Goal: Task Accomplishment & Management: Manage account settings

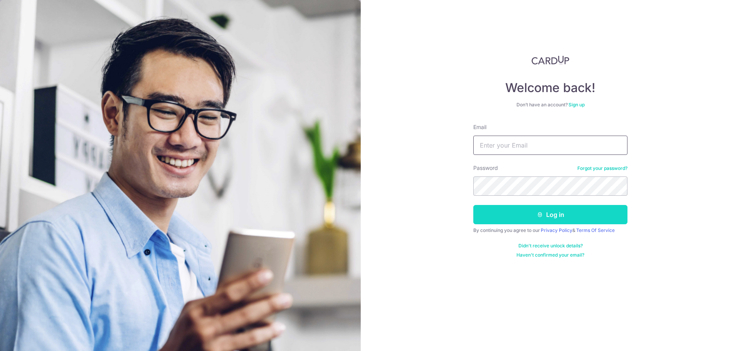
type input "[EMAIL_ADDRESS][DOMAIN_NAME]"
click at [533, 214] on button "Log in" at bounding box center [550, 214] width 154 height 19
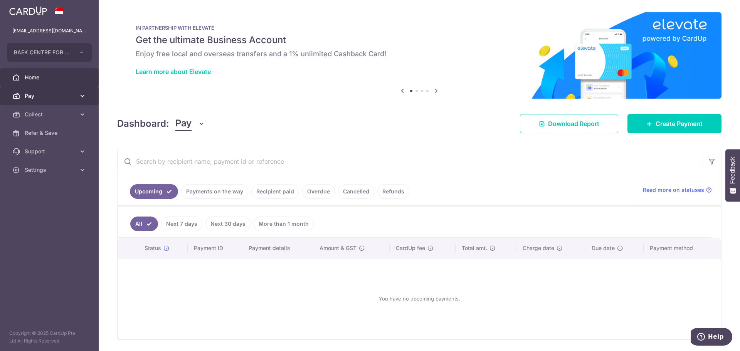
click at [32, 95] on span "Pay" at bounding box center [50, 96] width 51 height 8
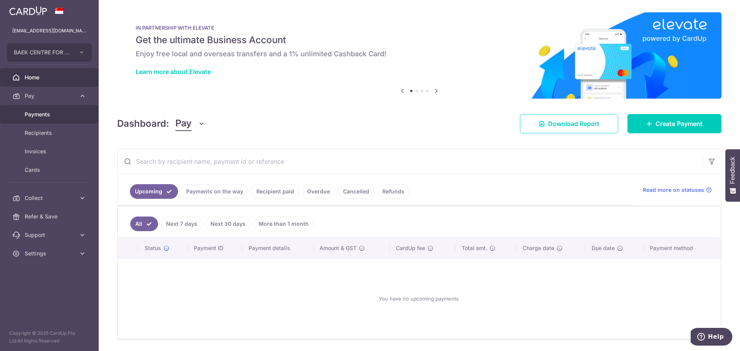
click at [43, 116] on span "Payments" at bounding box center [50, 115] width 51 height 8
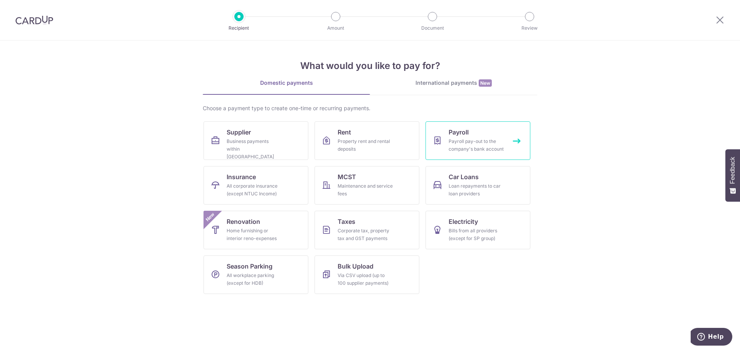
click at [478, 133] on link "Payroll Payroll pay-out to the company's bank account" at bounding box center [477, 140] width 105 height 39
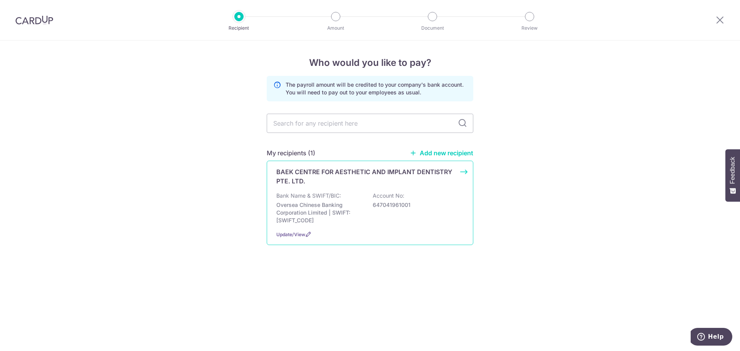
click at [462, 172] on div "BAEK CENTRE FOR AESTHETIC AND IMPLANT DENTISTRY PTE. LTD. Bank Name & SWIFT/BIC…" at bounding box center [370, 203] width 207 height 84
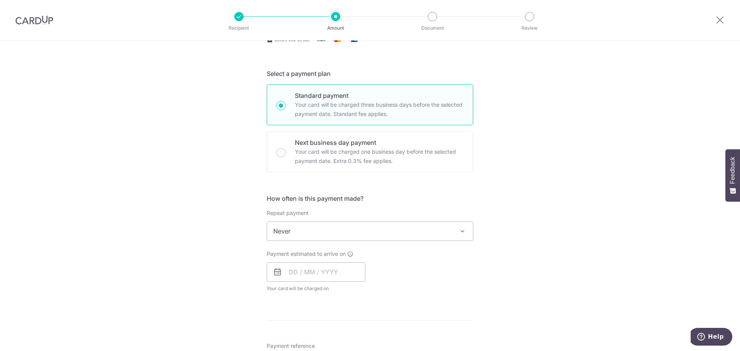
scroll to position [154, 0]
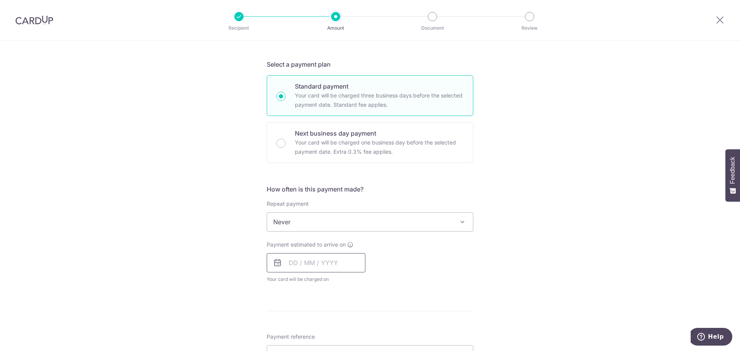
click at [314, 262] on input "text" at bounding box center [316, 262] width 99 height 19
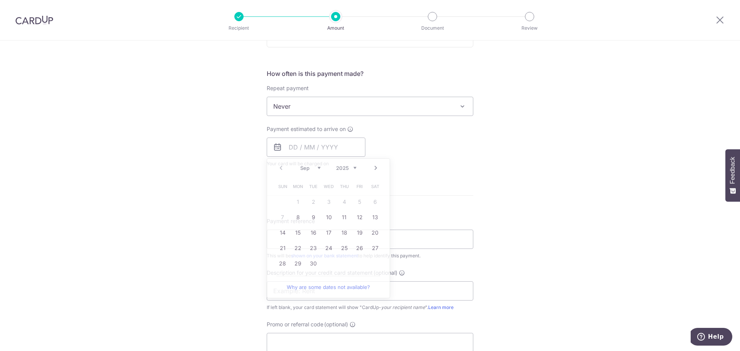
click at [194, 207] on div "Tell us more about your payment Enter payment amount SGD Select Card Select opt…" at bounding box center [370, 141] width 740 height 741
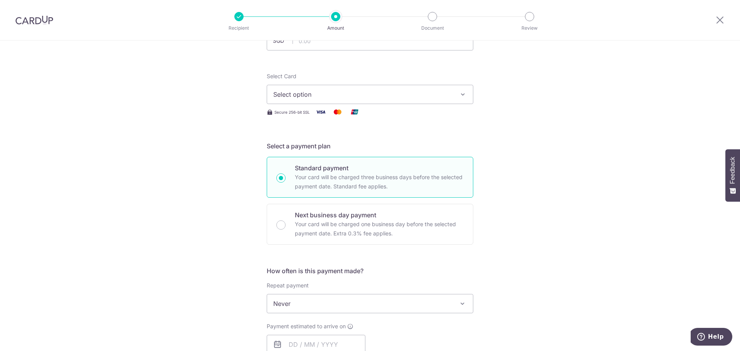
scroll to position [0, 0]
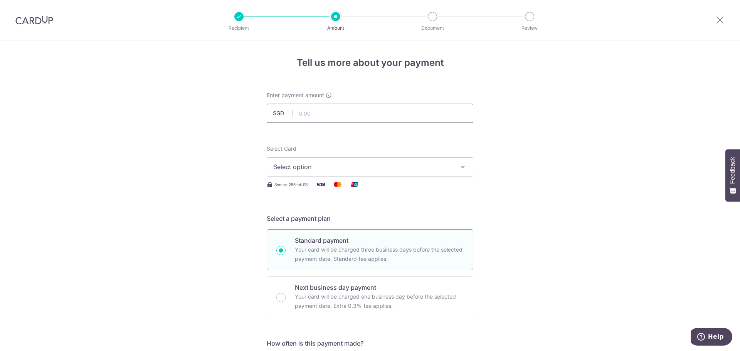
click at [336, 114] on input "text" at bounding box center [370, 113] width 207 height 19
type input "44,719.93"
click at [273, 166] on span "Select option" at bounding box center [363, 166] width 180 height 9
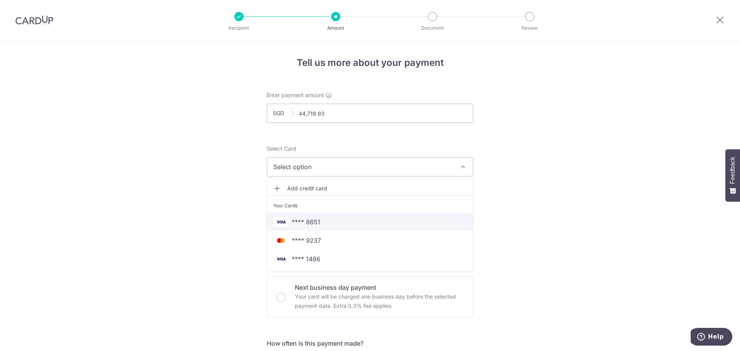
click at [306, 224] on span "**** 8651" at bounding box center [306, 221] width 29 height 9
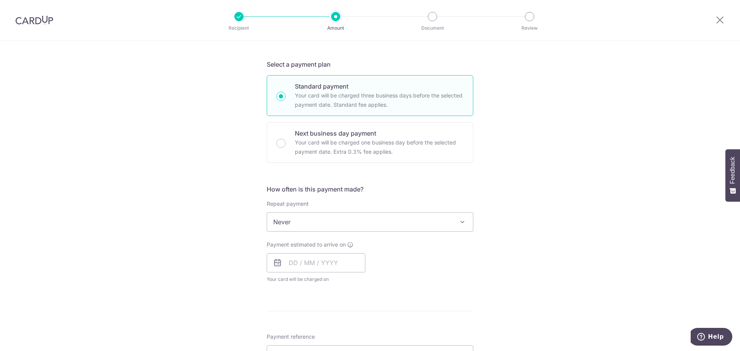
scroll to position [270, 0]
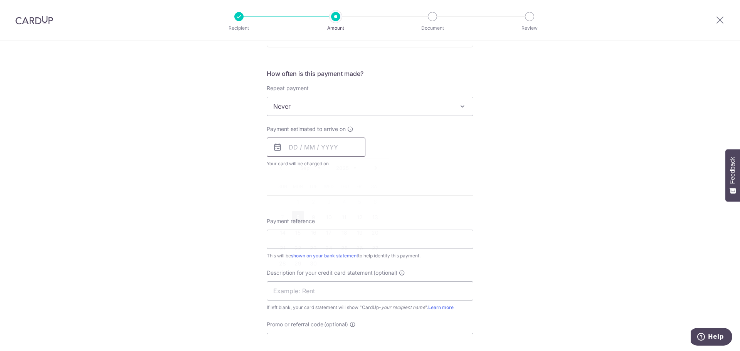
click at [309, 146] on input "text" at bounding box center [316, 147] width 99 height 19
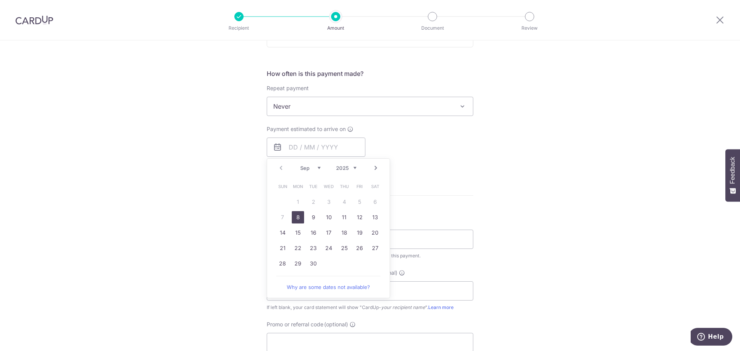
click at [294, 213] on link "8" at bounding box center [298, 217] width 12 height 12
type input "[DATE]"
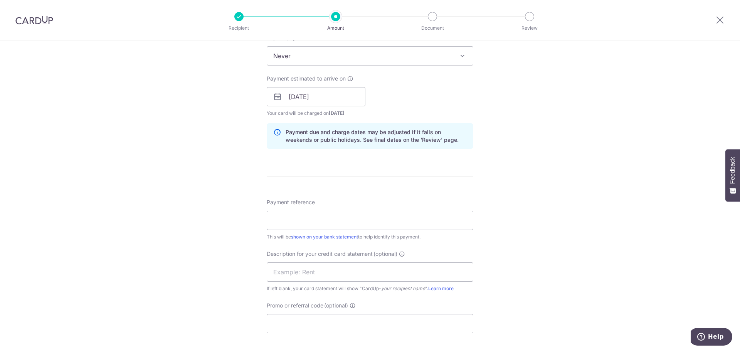
scroll to position [385, 0]
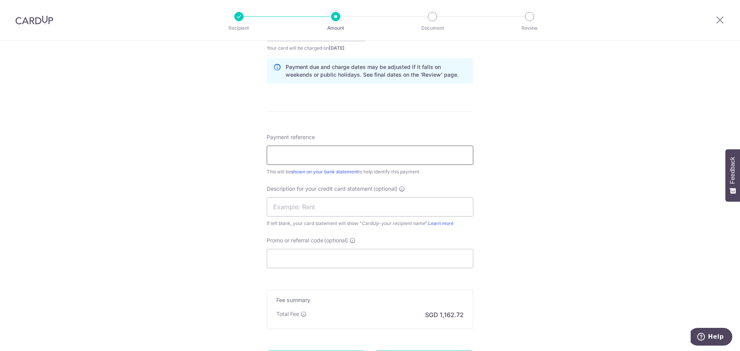
click at [280, 158] on input "Payment reference" at bounding box center [370, 155] width 207 height 19
click at [211, 203] on div "Tell us more about your payment Enter payment amount SGD 44,719.93 44719.93 Sel…" at bounding box center [370, 41] width 740 height 773
click at [283, 264] on input "Promo or referral code (optional)" at bounding box center [370, 258] width 207 height 19
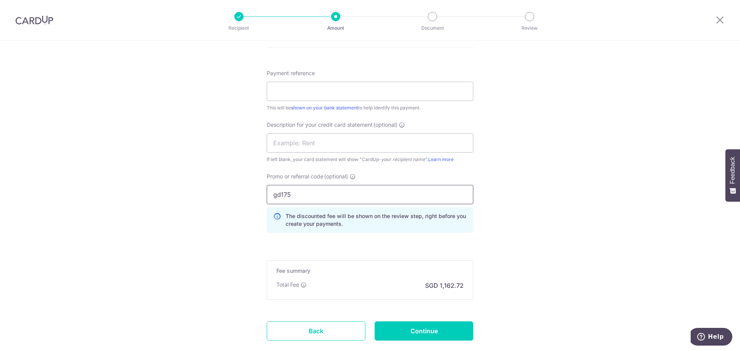
scroll to position [497, 0]
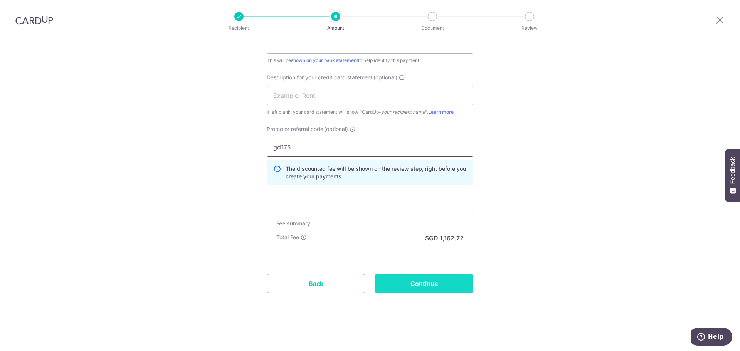
type input "gd175"
click at [414, 286] on input "Continue" at bounding box center [424, 283] width 99 height 19
type input "Create Schedule"
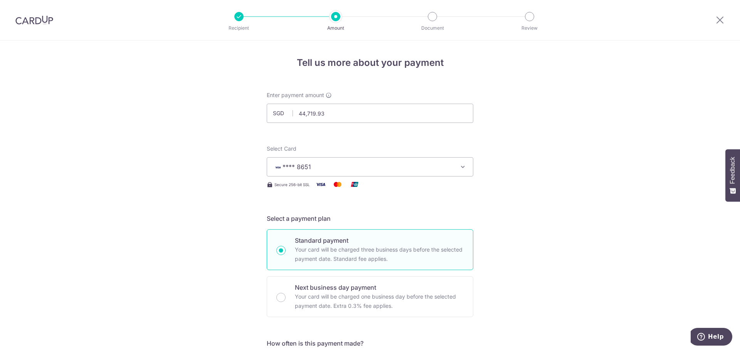
scroll to position [392, 0]
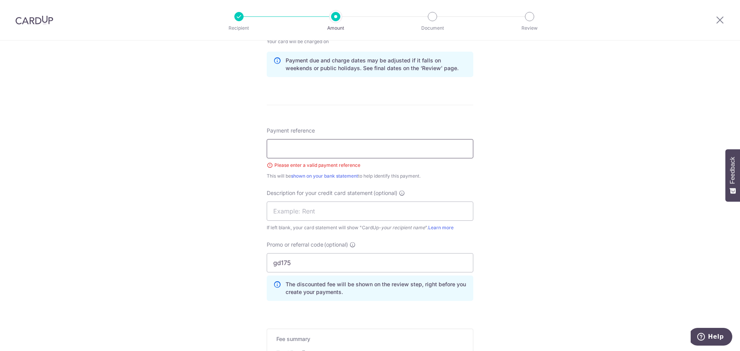
click at [318, 148] on input "Payment reference" at bounding box center [370, 148] width 207 height 19
type input "Payroll"
click at [558, 205] on div "Tell us more about your payment Enter payment amount SGD 44,719.93 44719.93 Sel…" at bounding box center [370, 58] width 740 height 818
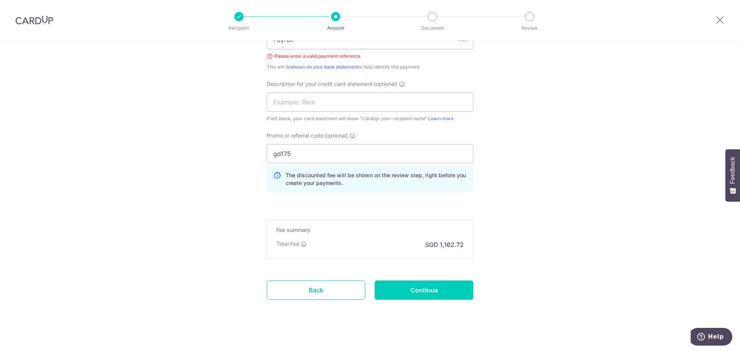
scroll to position [508, 0]
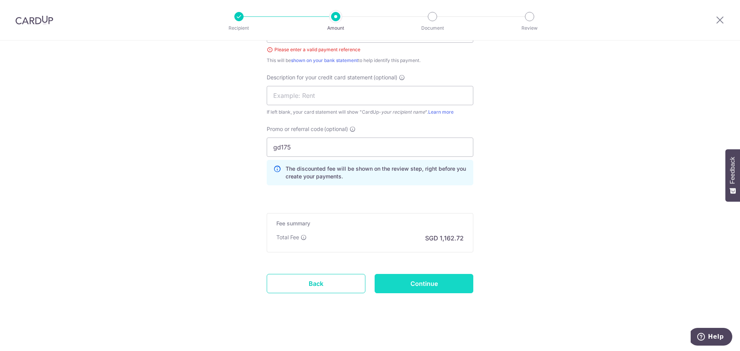
click at [423, 286] on input "Continue" at bounding box center [424, 283] width 99 height 19
type input "Create Schedule"
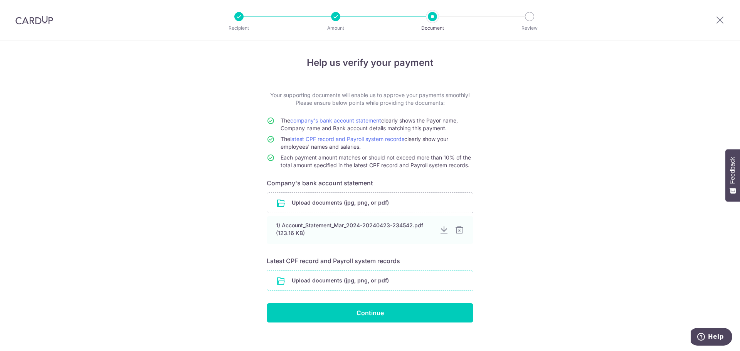
click at [330, 279] on input "file" at bounding box center [370, 281] width 206 height 20
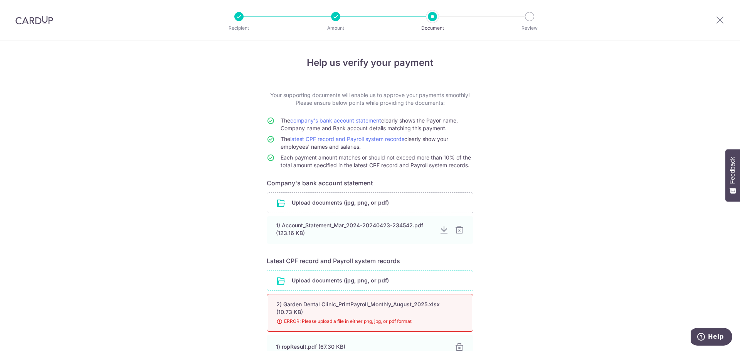
scroll to position [77, 0]
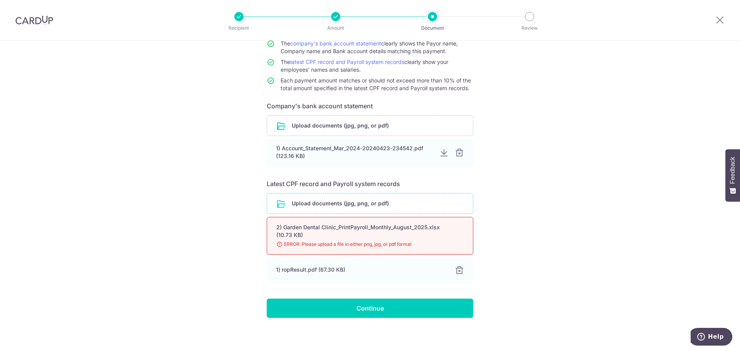
click at [342, 202] on input "file" at bounding box center [370, 203] width 206 height 20
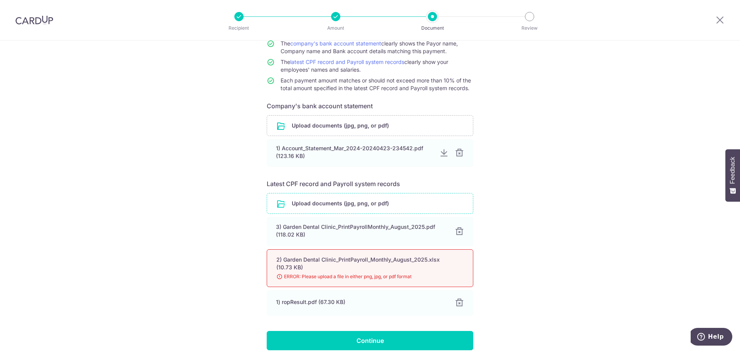
scroll to position [113, 0]
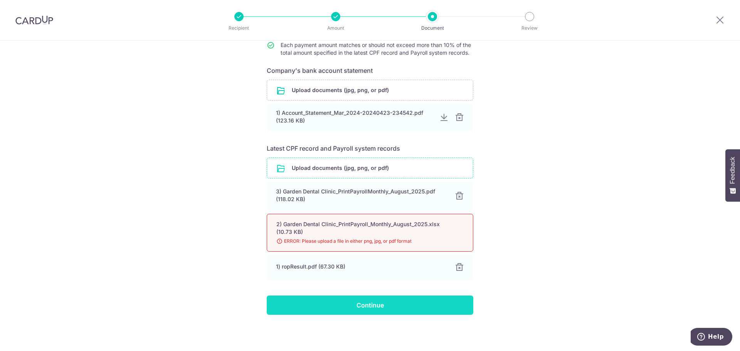
click at [356, 310] on input "Continue" at bounding box center [370, 305] width 207 height 19
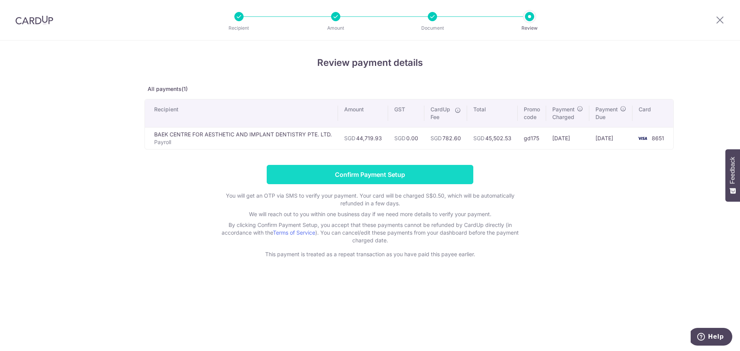
click at [363, 173] on input "Confirm Payment Setup" at bounding box center [370, 174] width 207 height 19
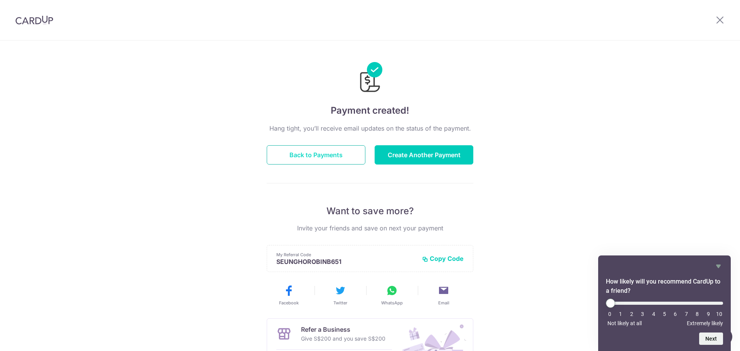
click at [306, 157] on button "Back to Payments" at bounding box center [316, 154] width 99 height 19
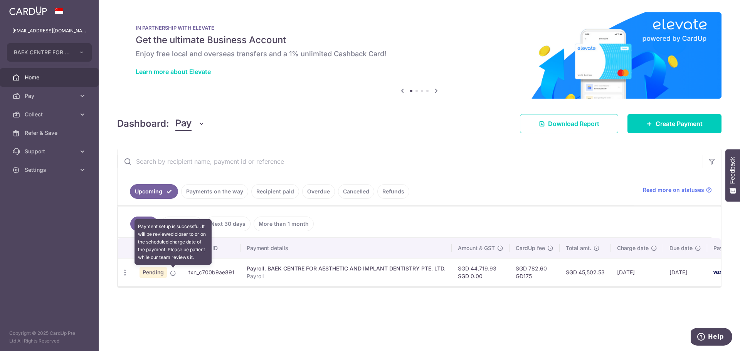
click at [175, 274] on icon at bounding box center [173, 273] width 6 height 6
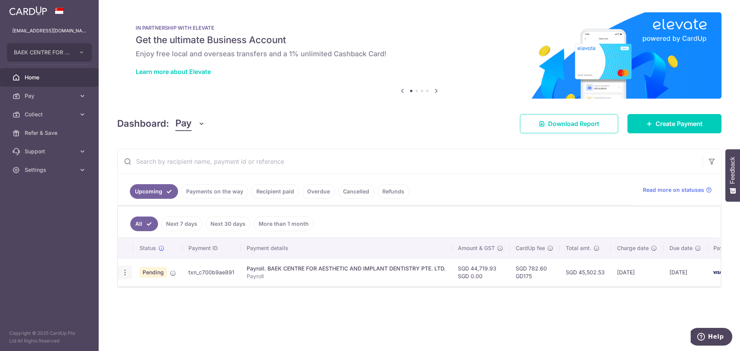
click at [127, 272] on icon "button" at bounding box center [125, 273] width 8 height 8
click at [167, 292] on span "Update payment" at bounding box center [166, 293] width 52 height 9
radio input "true"
type input "44,719.93"
type input "[DATE]"
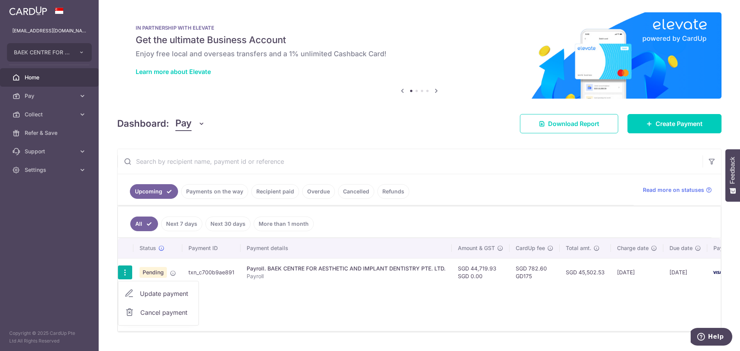
type input "Payroll"
type input "GD175"
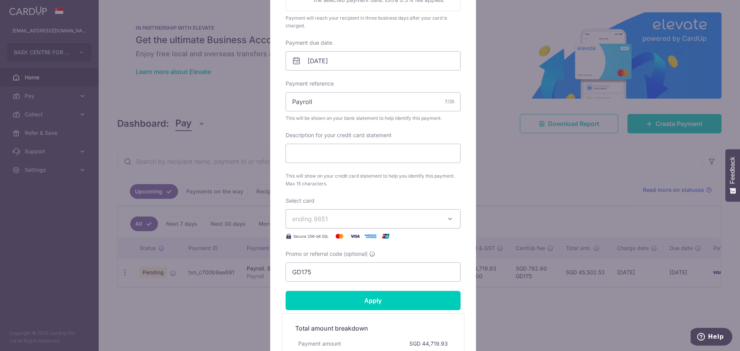
scroll to position [254, 0]
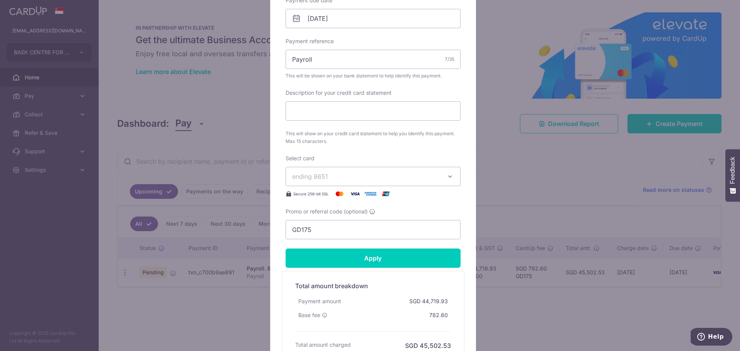
click at [448, 181] on button "ending 8651" at bounding box center [373, 176] width 175 height 19
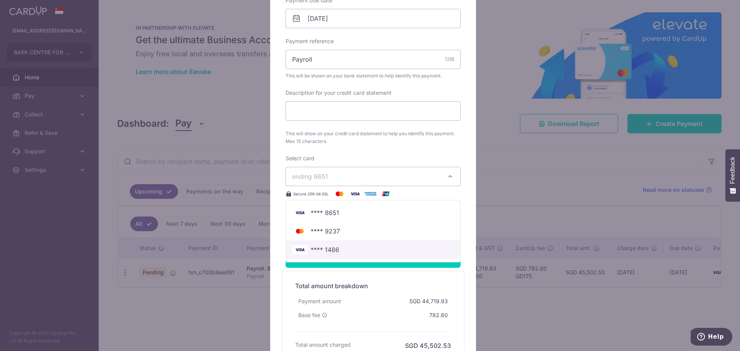
click at [317, 250] on span "**** 1486" at bounding box center [325, 249] width 29 height 9
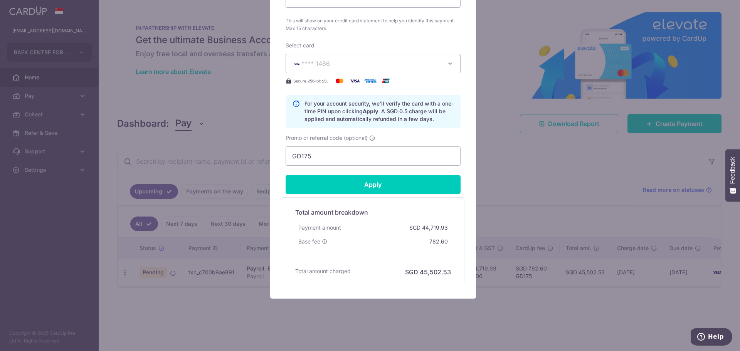
scroll to position [371, 0]
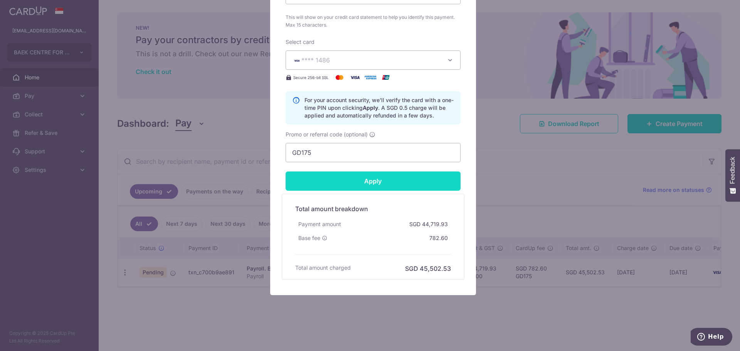
click at [373, 178] on input "Apply" at bounding box center [373, 180] width 175 height 19
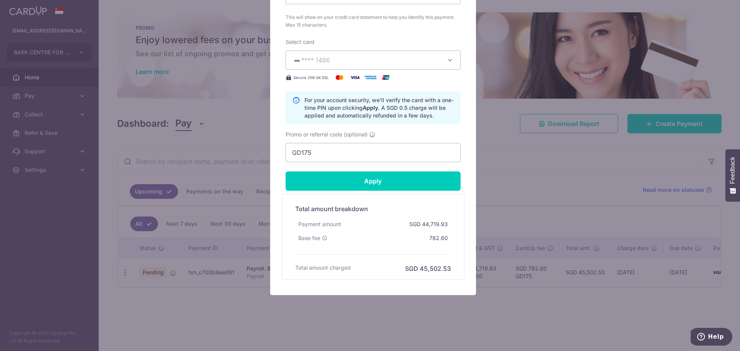
type input "Successfully Applied"
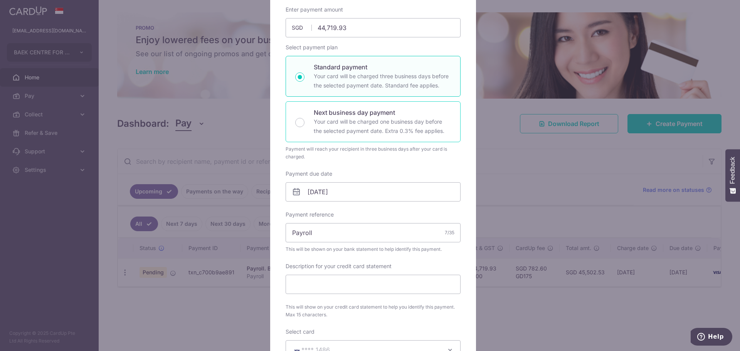
scroll to position [0, 0]
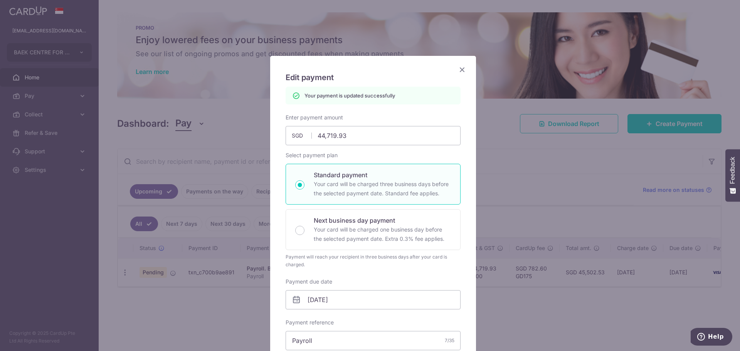
click at [457, 66] on icon "Close" at bounding box center [461, 70] width 9 height 10
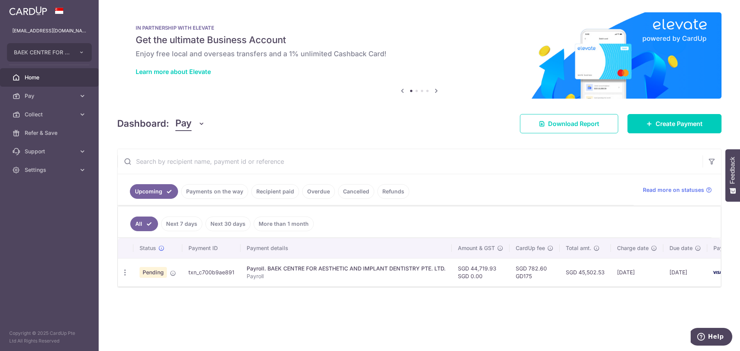
click at [682, 285] on td "[DATE]" at bounding box center [685, 272] width 44 height 28
